Goal: Task Accomplishment & Management: Complete application form

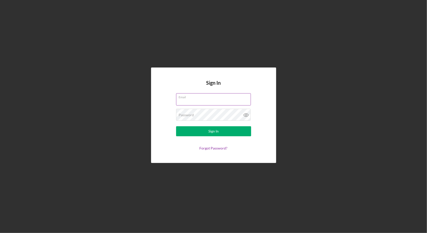
click at [186, 98] on label "Email" at bounding box center [215, 97] width 72 height 6
click at [186, 98] on input "Email" at bounding box center [213, 99] width 75 height 12
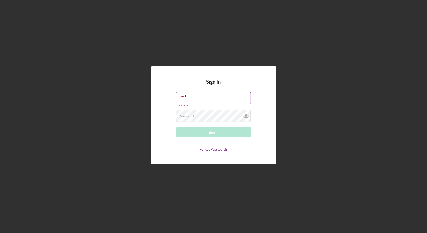
click at [209, 99] on input "Email" at bounding box center [213, 98] width 75 height 12
type input "[EMAIL_ADDRESS][DOMAIN_NAME]"
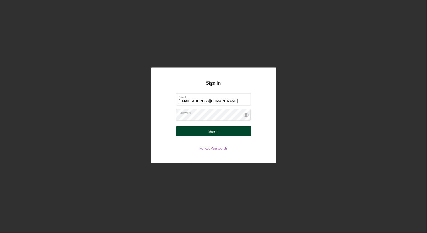
click at [231, 131] on button "Sign In" at bounding box center [213, 131] width 75 height 10
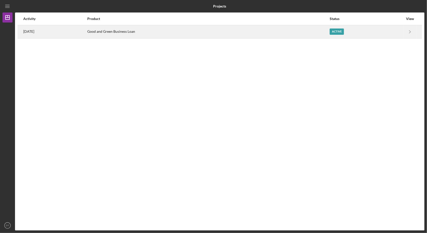
click at [171, 30] on div "Good and Green Business Loan" at bounding box center [208, 32] width 242 height 13
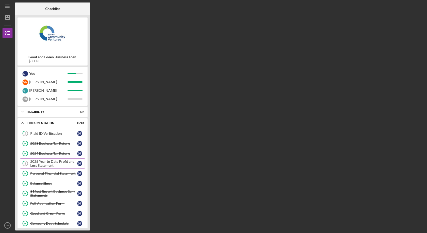
click at [47, 160] on div "2025 Year to Date Profit and Loss Statement" at bounding box center [53, 164] width 47 height 8
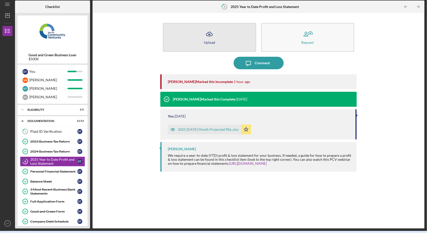
click at [198, 37] on button "Icon/Upload Upload" at bounding box center [209, 37] width 93 height 29
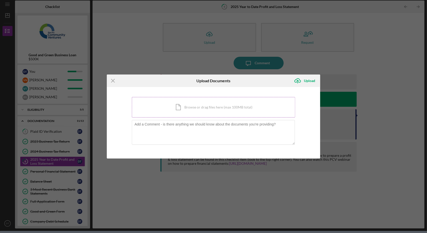
click at [199, 111] on div "Icon/Document Browse or drag files here (max 100MB total) Tap to choose files o…" at bounding box center [214, 107] width 164 height 21
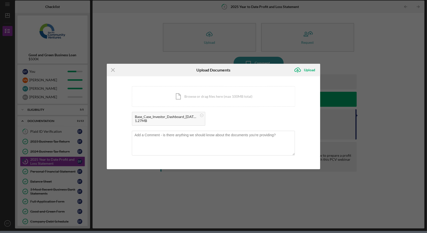
click at [159, 120] on div "1.27MB" at bounding box center [166, 121] width 63 height 4
click at [161, 118] on div "Base_Case_Investor_Dashboard_[DATE].pdf" at bounding box center [166, 117] width 63 height 4
click at [233, 121] on div "Base_Case_Investor_Dashboard_[DATE].pdf 1.27MB" at bounding box center [214, 120] width 164 height 17
click at [208, 101] on div "Icon/Document Browse or drag files here (max 100MB total) Tap to choose files o…" at bounding box center [214, 96] width 164 height 21
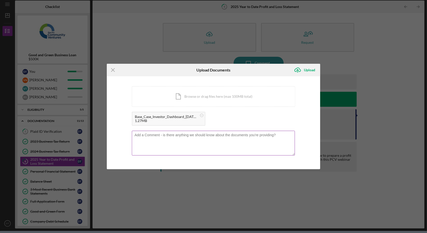
click at [165, 144] on textarea at bounding box center [214, 143] width 164 height 25
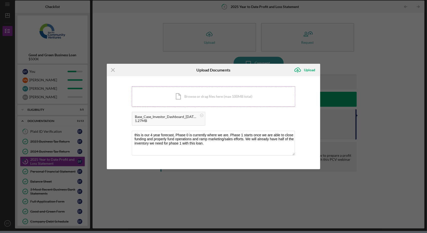
click at [206, 93] on div "Icon/Document Browse or drag files here (max 100MB total) Tap to choose files o…" at bounding box center [214, 96] width 164 height 21
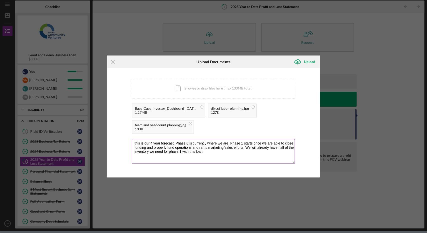
click at [207, 153] on textarea "this is our 4 year forecast, Phase 0 is currently where we are. Phase 1 starts …" at bounding box center [214, 151] width 164 height 25
type textarea "this is our 4 year forecast, Phase 0 is currently where we are. Phase 1 starts …"
click at [305, 62] on div "Upload" at bounding box center [309, 62] width 11 height 10
